Goal: Find contact information: Find contact information

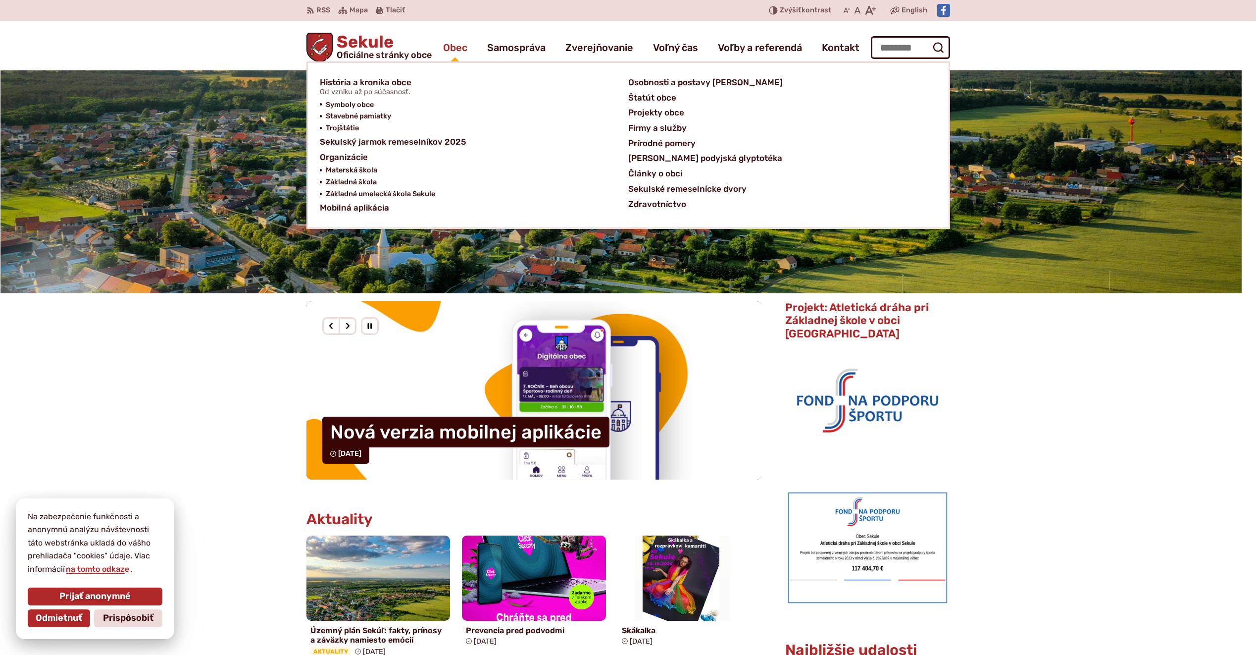
click at [456, 51] on span "Obec" at bounding box center [455, 48] width 24 height 28
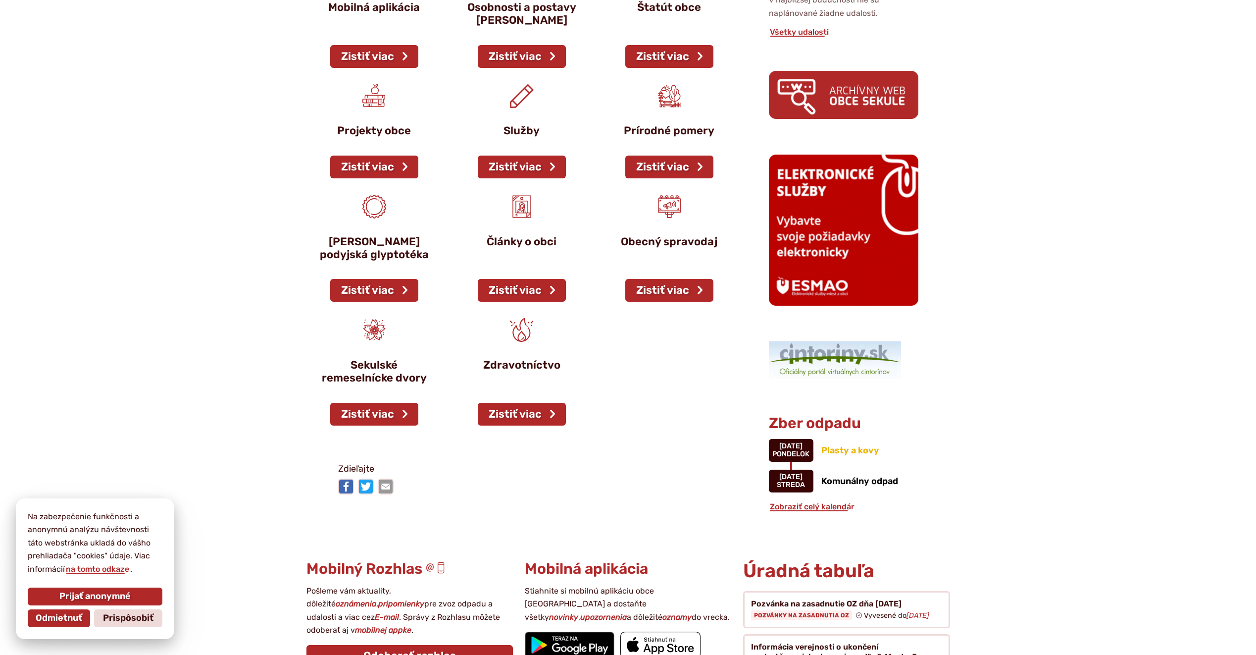
scroll to position [842, 0]
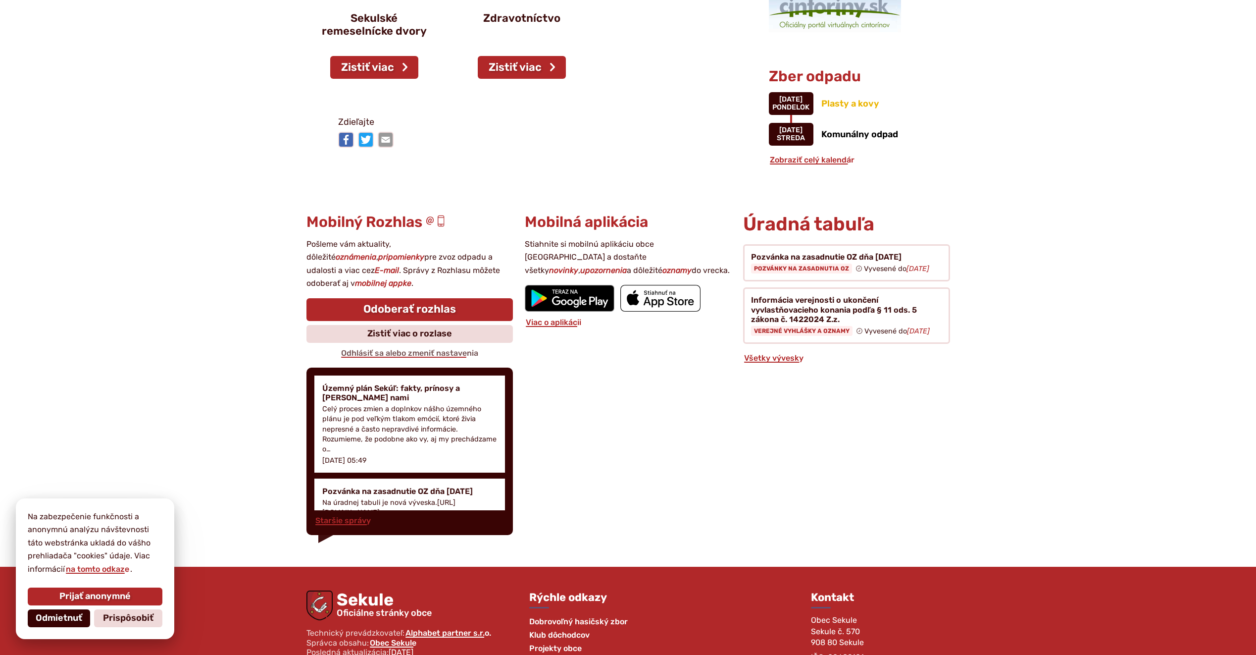
click at [46, 613] on span "Odmietnuť" at bounding box center [59, 618] width 47 height 11
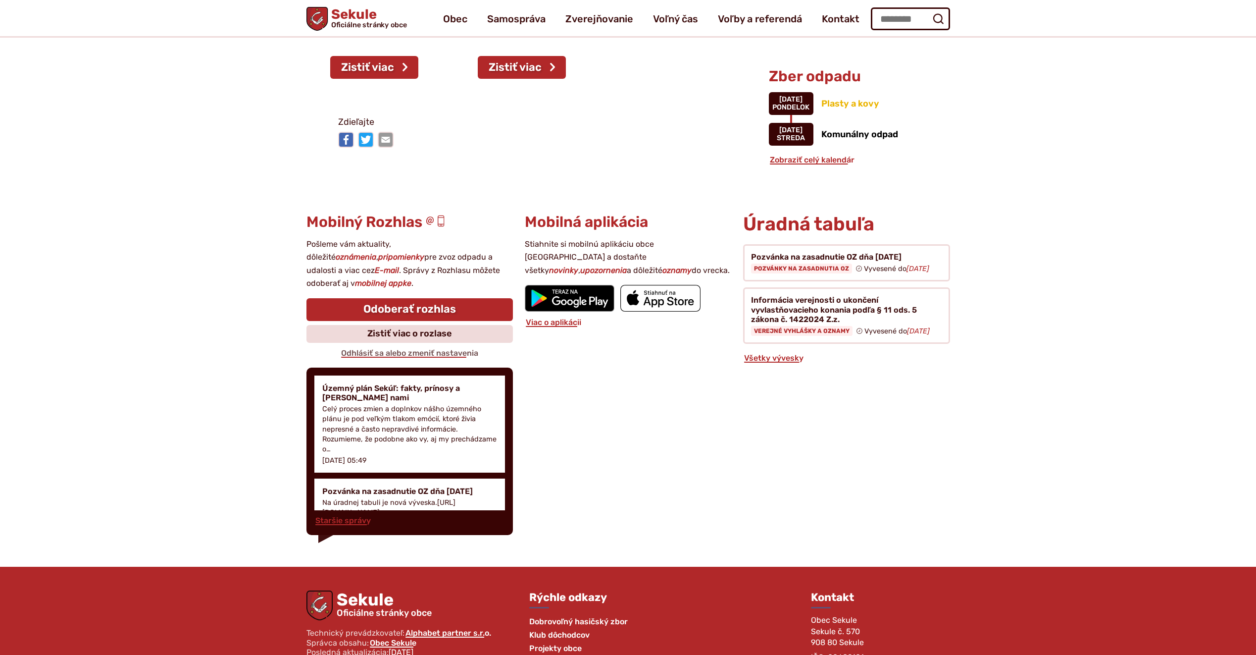
scroll to position [446, 0]
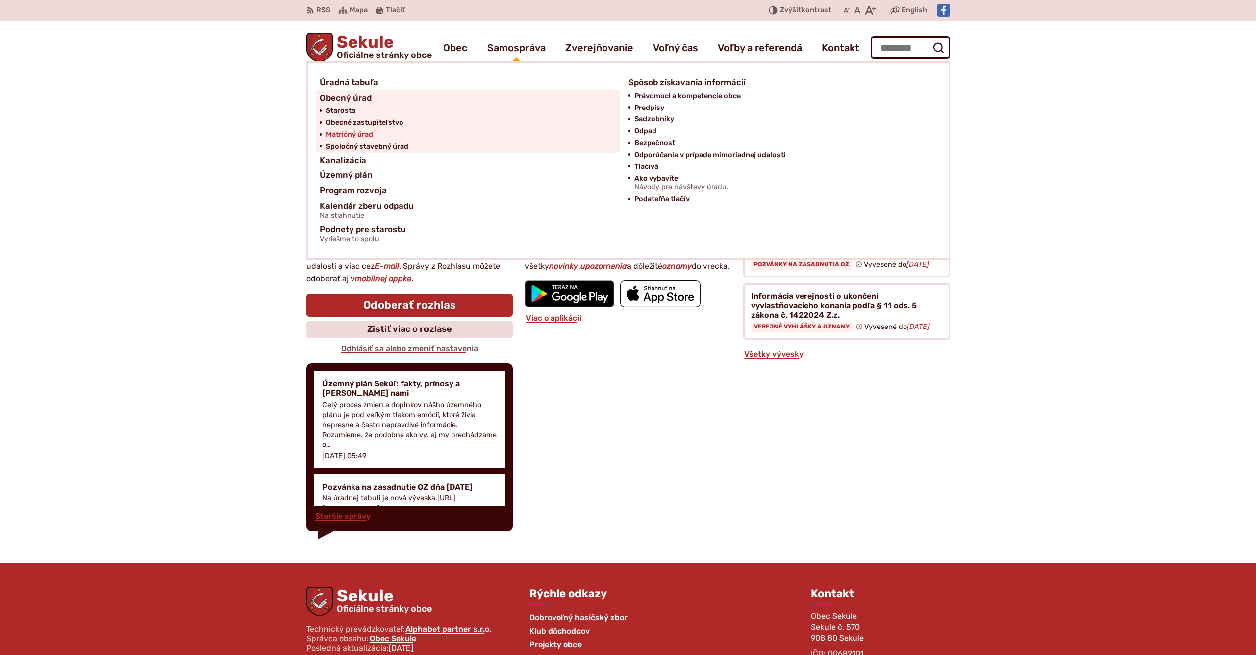
click at [344, 132] on span "Matričný úrad" at bounding box center [350, 135] width 48 height 12
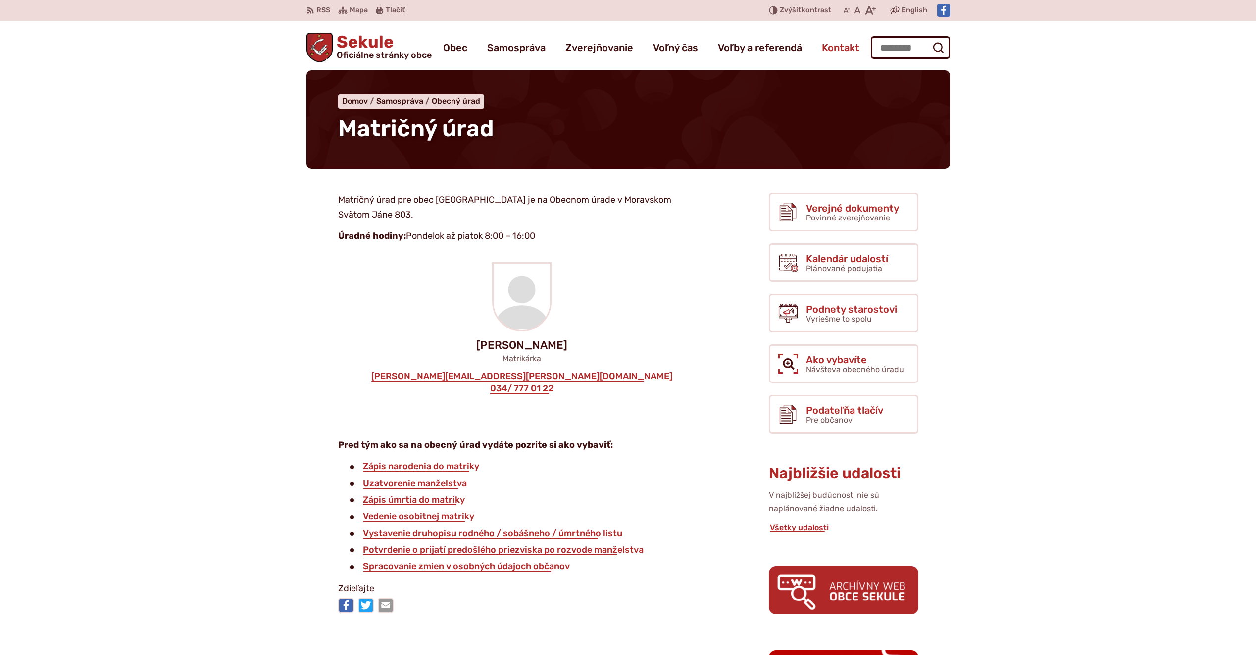
click at [832, 46] on span "Kontakt" at bounding box center [841, 48] width 38 height 28
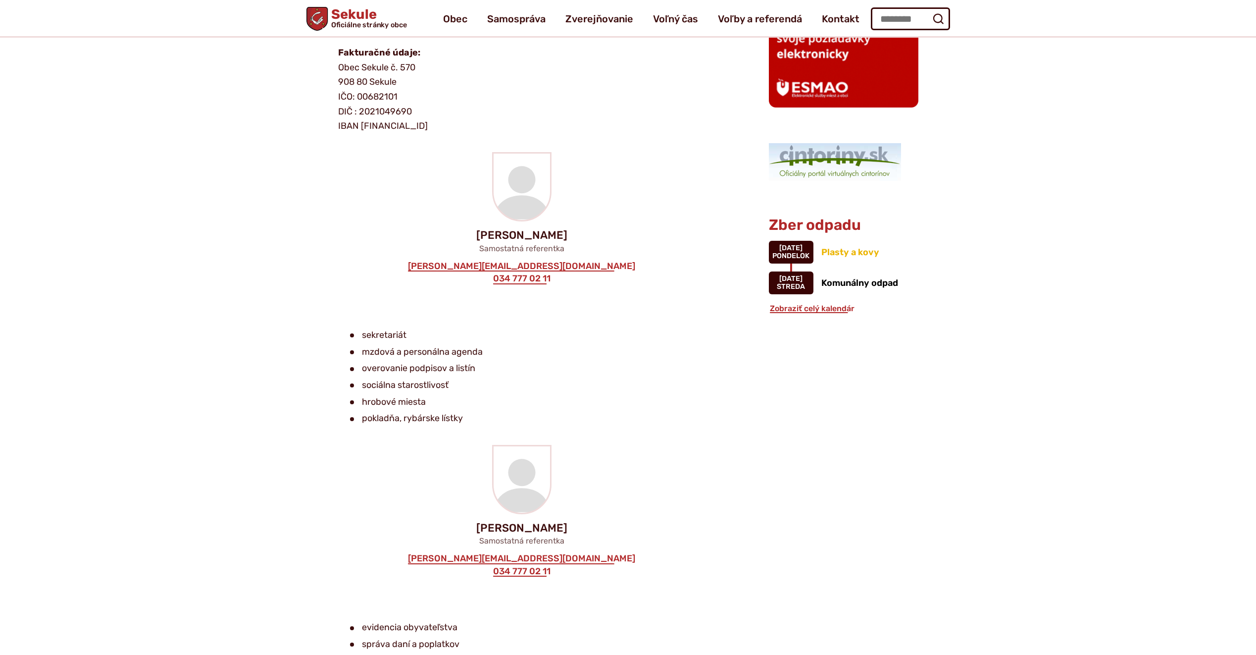
scroll to position [396, 0]
